Goal: Information Seeking & Learning: Find specific fact

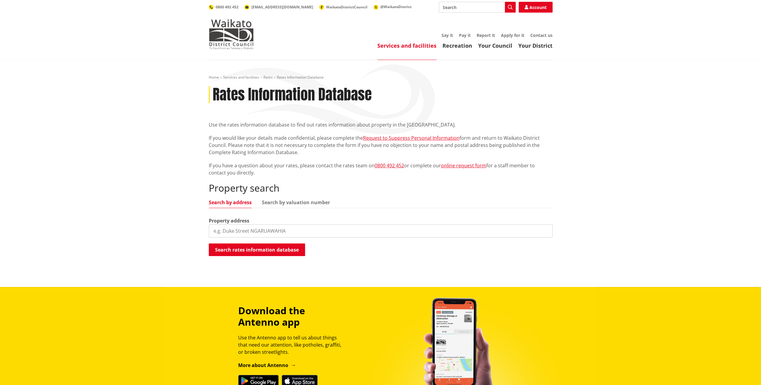
click at [245, 228] on input "search" at bounding box center [381, 230] width 344 height 13
type input "73 te puea"
click at [251, 251] on button "Search rates information database" at bounding box center [257, 249] width 96 height 13
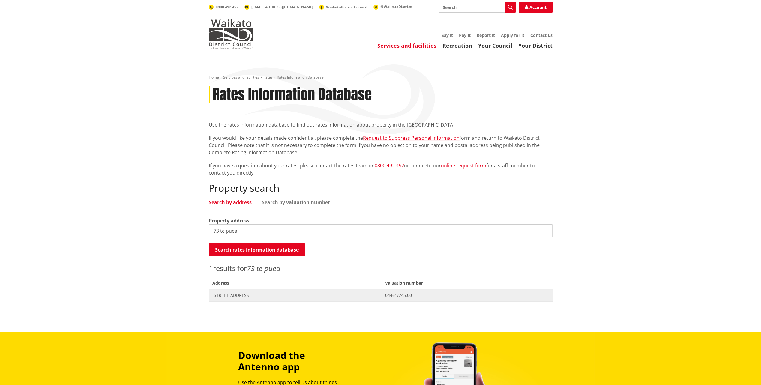
click at [250, 293] on span "[STREET_ADDRESS]" at bounding box center [295, 295] width 166 height 6
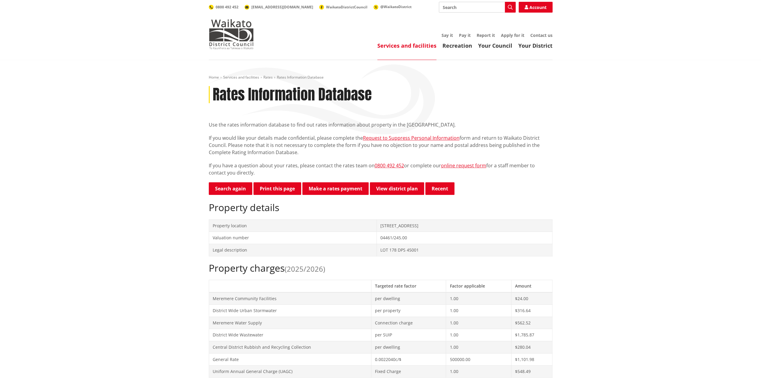
click at [306, 272] on span "(2025/2026)" at bounding box center [305, 269] width 40 height 10
click at [276, 272] on h2 "Property charges (2025/2026)" at bounding box center [381, 267] width 344 height 11
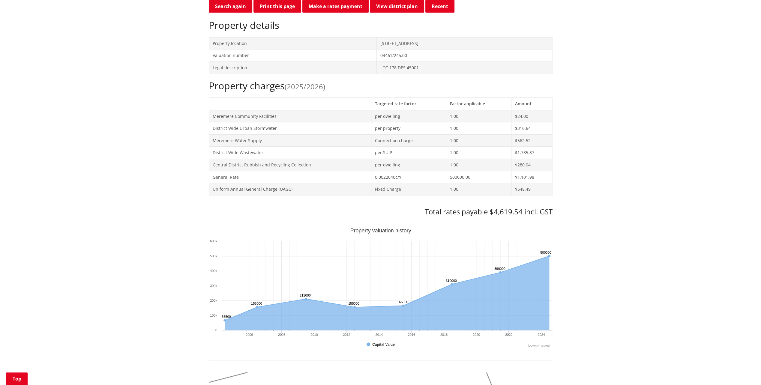
scroll to position [210, 0]
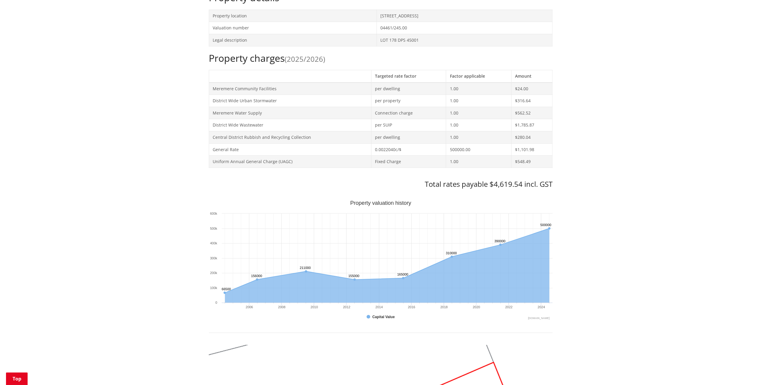
drag, startPoint x: 264, startPoint y: 130, endPoint x: 156, endPoint y: 215, distance: 137.9
click at [157, 216] on div "Home Services and facilities Rates Rates Information Database Rates Information…" at bounding box center [380, 264] width 761 height 828
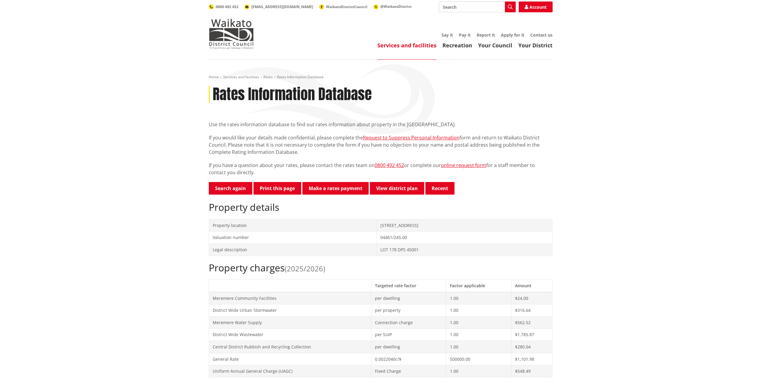
scroll to position [0, 0]
